Goal: Task Accomplishment & Management: Manage account settings

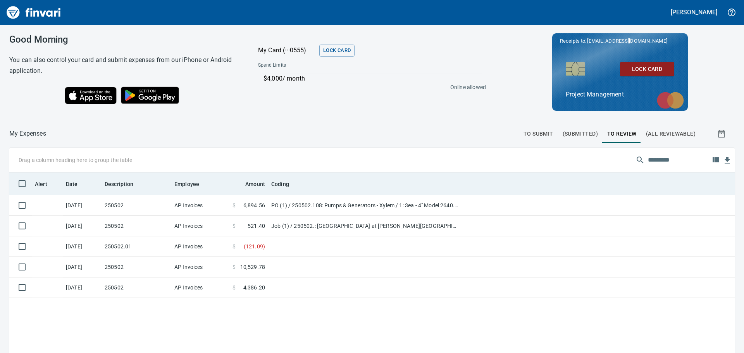
scroll to position [262, 714]
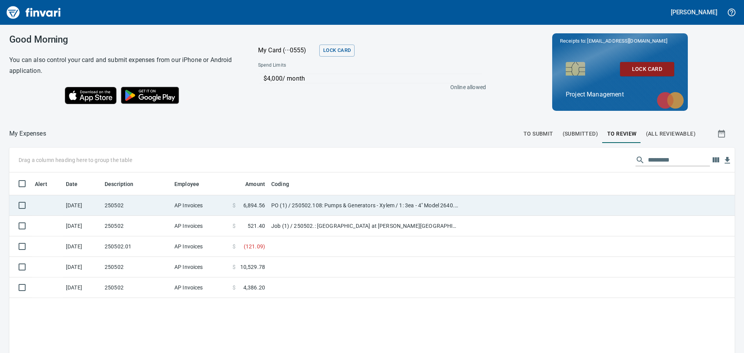
click at [474, 202] on td at bounding box center [598, 205] width 273 height 21
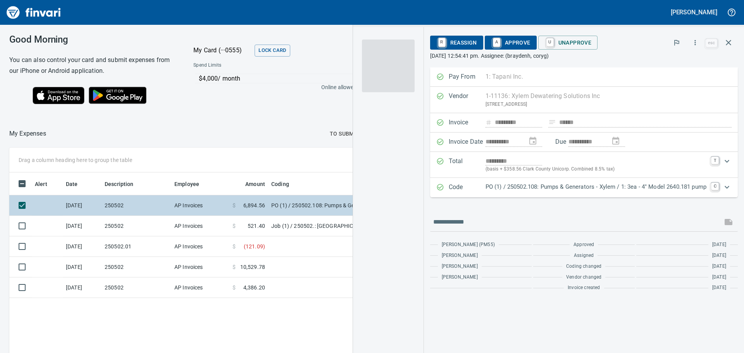
scroll to position [262, 520]
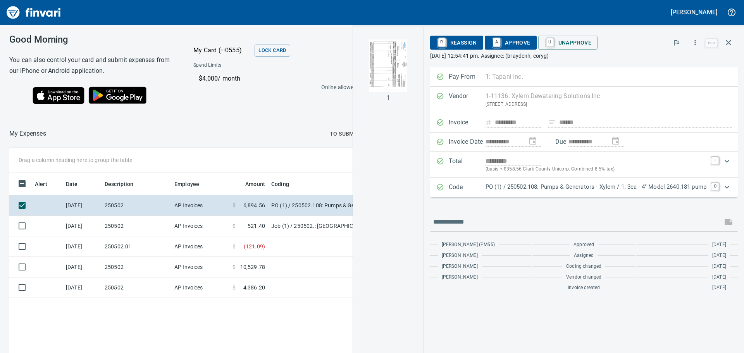
click at [385, 64] on img "button" at bounding box center [388, 66] width 53 height 53
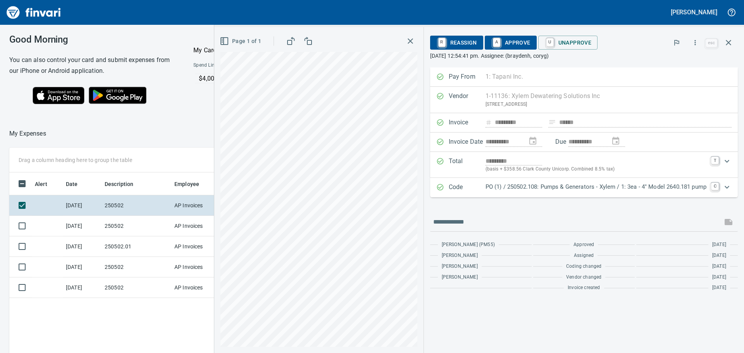
click at [287, 42] on icon "button" at bounding box center [290, 40] width 9 height 9
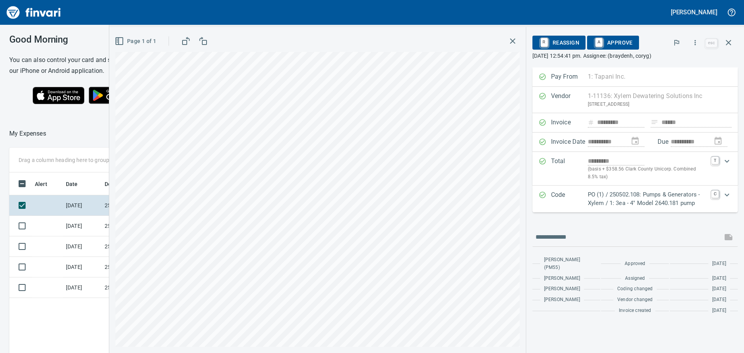
click at [618, 38] on span "A Approve" at bounding box center [613, 42] width 40 height 13
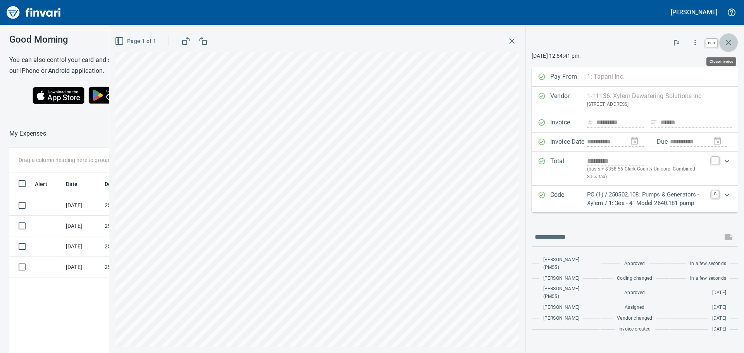
click at [727, 41] on icon "button" at bounding box center [728, 42] width 5 height 5
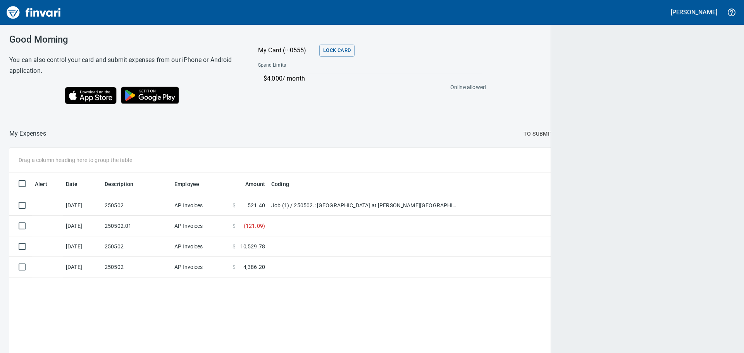
scroll to position [262, 712]
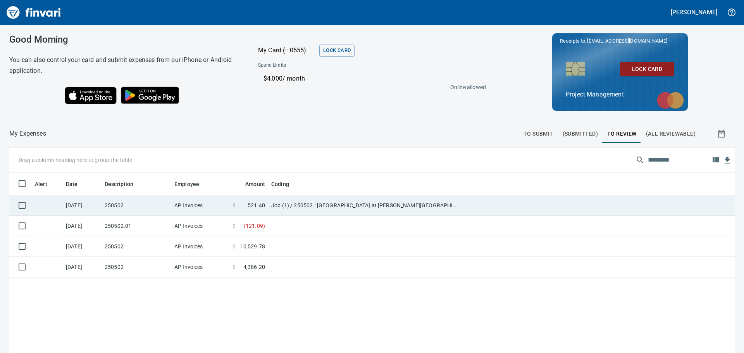
click at [484, 201] on td at bounding box center [598, 205] width 273 height 21
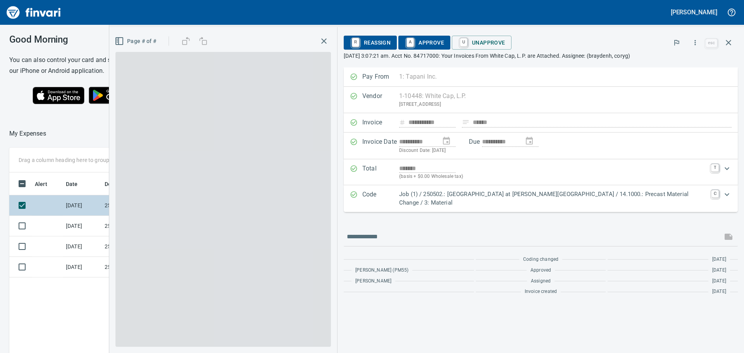
scroll to position [262, 520]
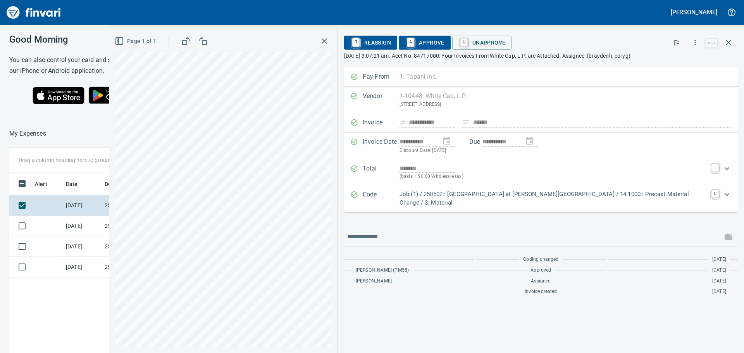
click at [444, 39] on span "A Approve" at bounding box center [425, 42] width 40 height 13
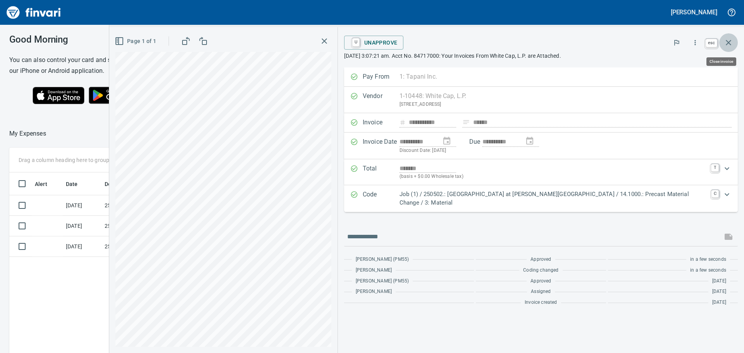
click at [728, 41] on icon "button" at bounding box center [728, 42] width 9 height 9
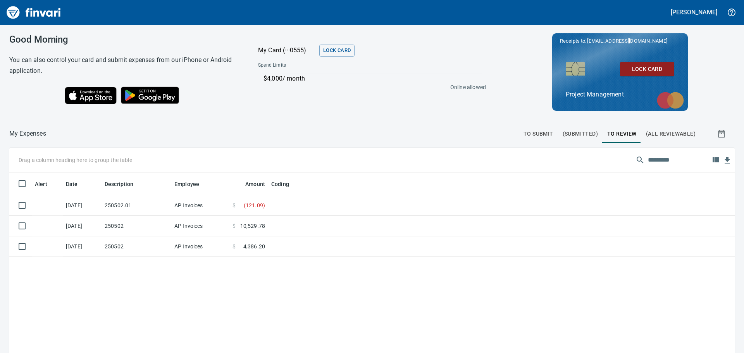
scroll to position [262, 714]
